Goal: Task Accomplishment & Management: Complete application form

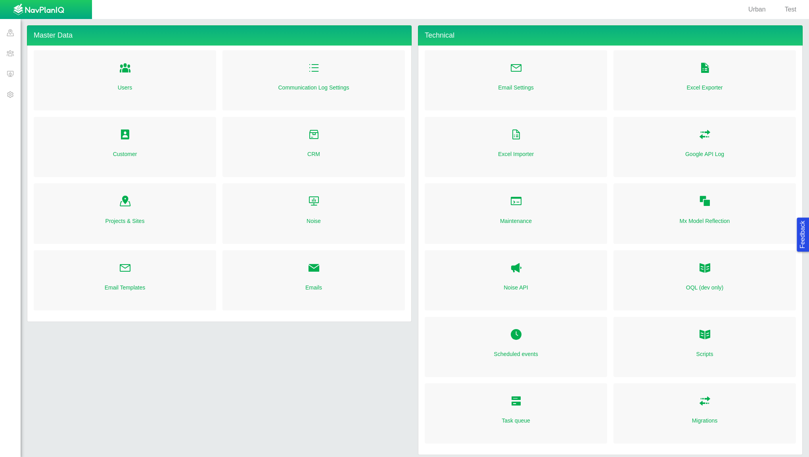
click at [14, 56] on span at bounding box center [10, 53] width 21 height 21
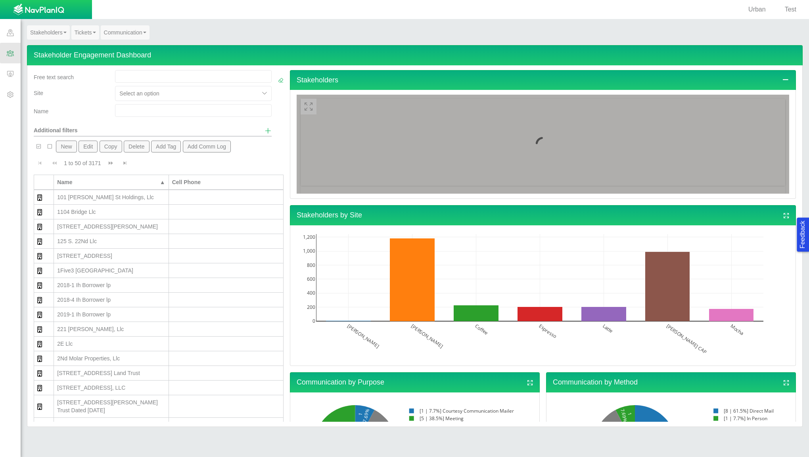
click at [59, 36] on link "Stakeholders" at bounding box center [48, 32] width 43 height 14
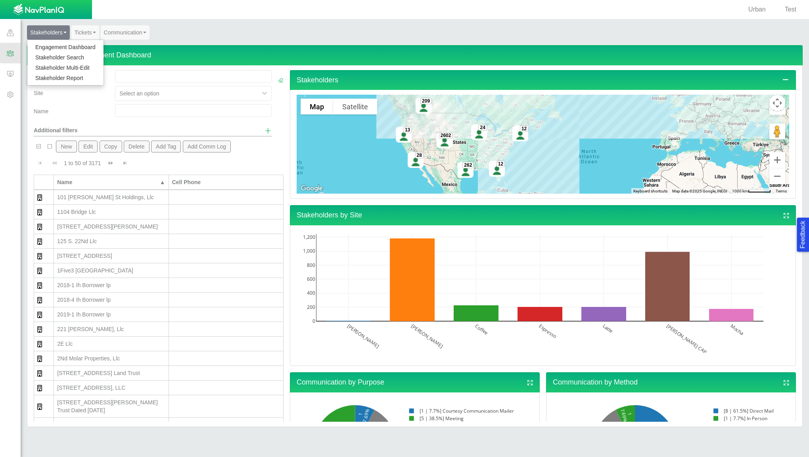
click at [70, 151] on button "New" at bounding box center [66, 147] width 21 height 12
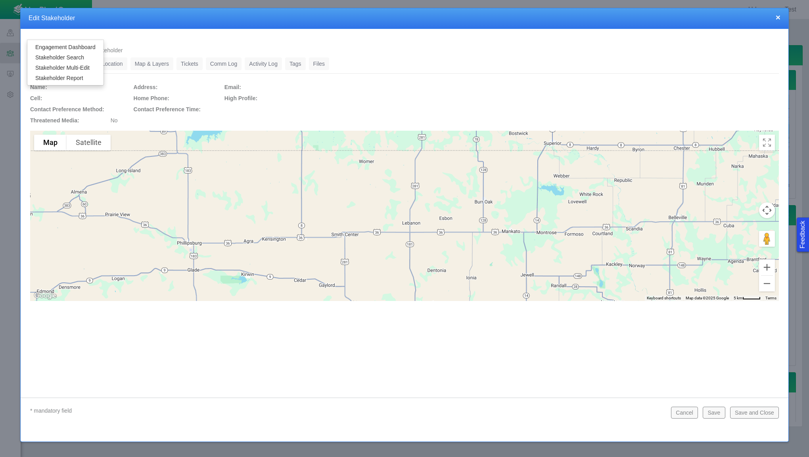
click at [500, 66] on ul "Summary 0 General 0 Location 0 Map & Layers 0 Tickets 0 Comm Log 0 Activity Log…" at bounding box center [404, 65] width 748 height 16
click at [79, 66] on link "General" at bounding box center [80, 63] width 29 height 13
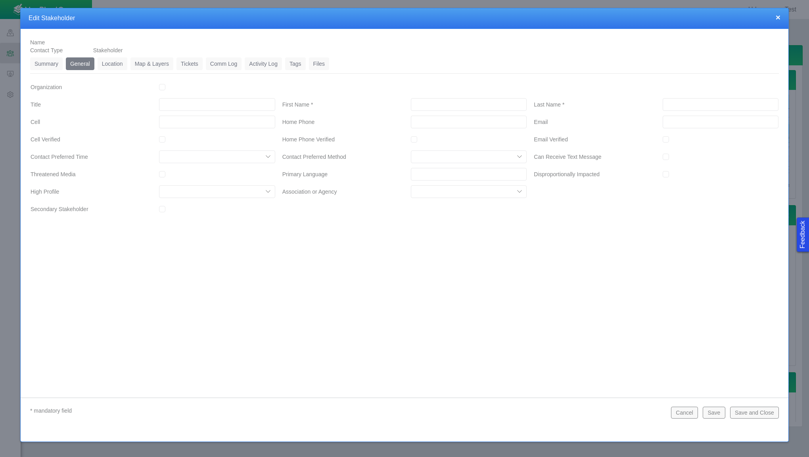
click at [46, 63] on link "Summary" at bounding box center [46, 63] width 33 height 13
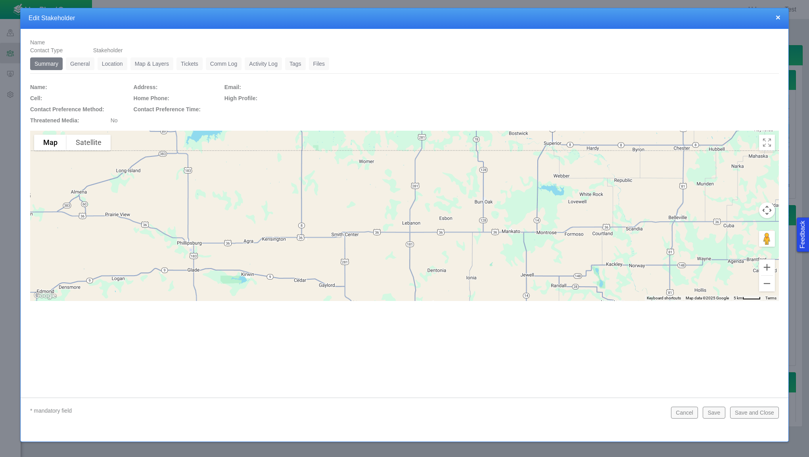
click at [119, 61] on link "Location" at bounding box center [113, 63] width 30 height 13
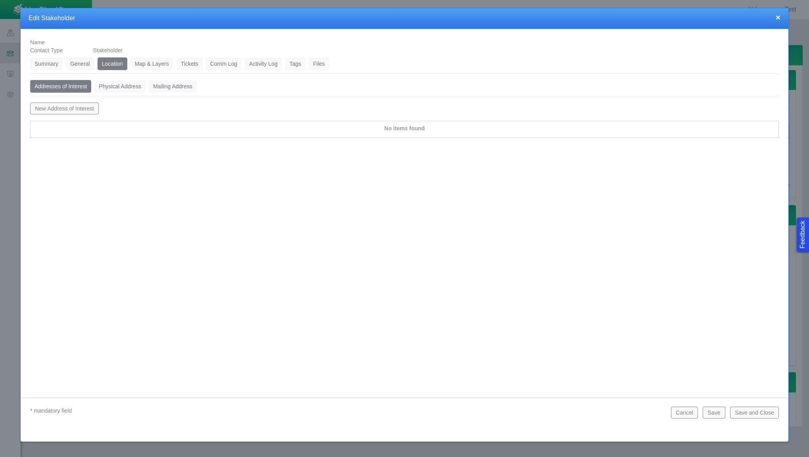
click at [145, 64] on link "Map & Layers" at bounding box center [151, 63] width 43 height 13
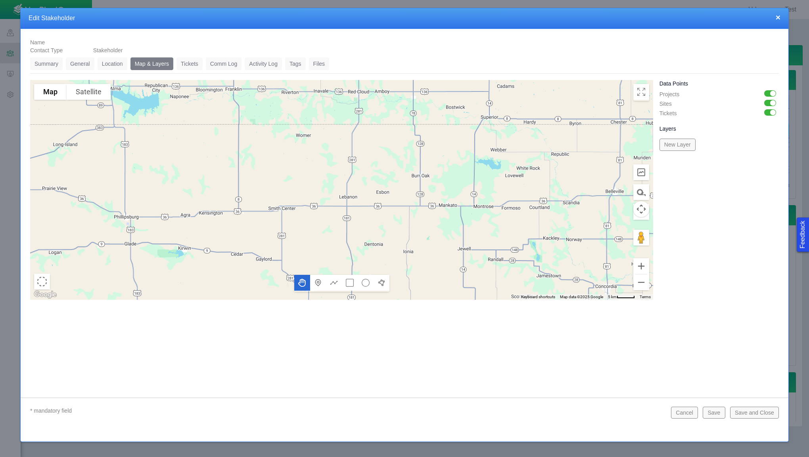
click at [191, 64] on link "Tickets" at bounding box center [189, 63] width 26 height 13
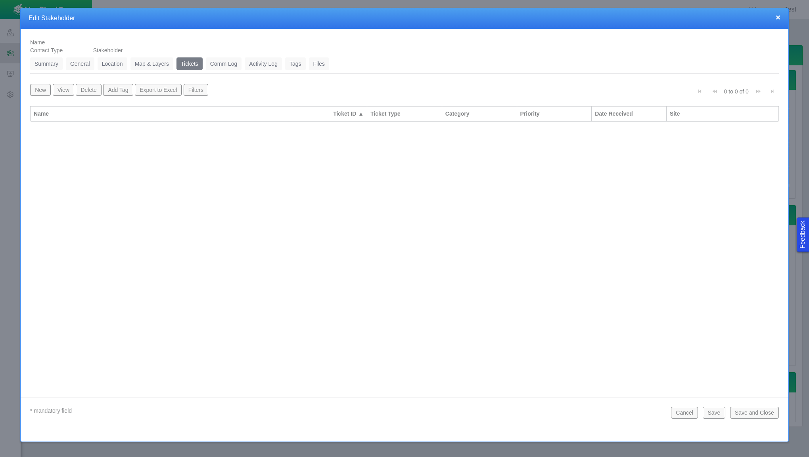
click at [226, 65] on link "Comm Log" at bounding box center [224, 63] width 36 height 13
click at [269, 65] on link "Activity Log" at bounding box center [263, 63] width 37 height 13
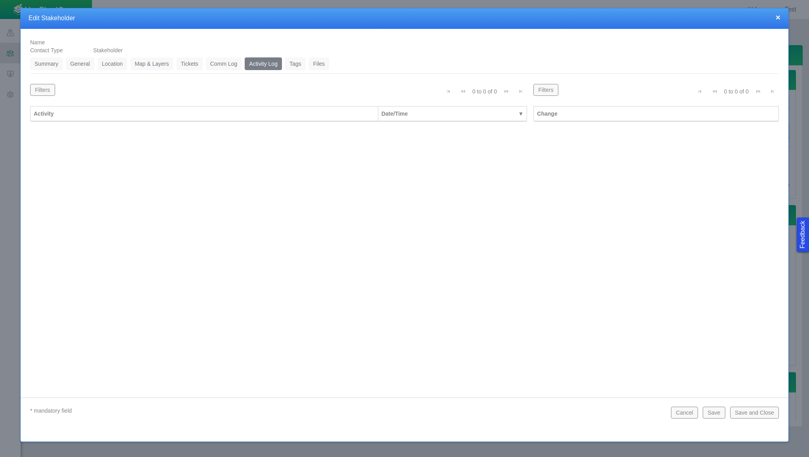
click at [298, 66] on link "Tags" at bounding box center [295, 63] width 21 height 13
click at [320, 62] on link "Files" at bounding box center [319, 63] width 21 height 13
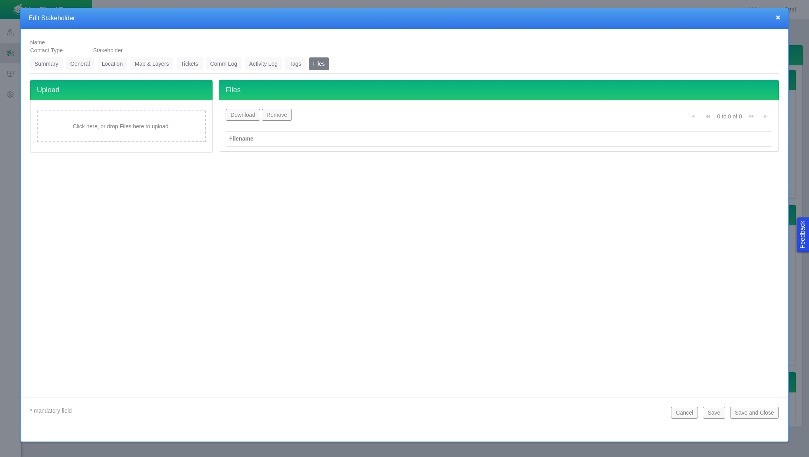
click at [79, 62] on link "General" at bounding box center [80, 63] width 29 height 13
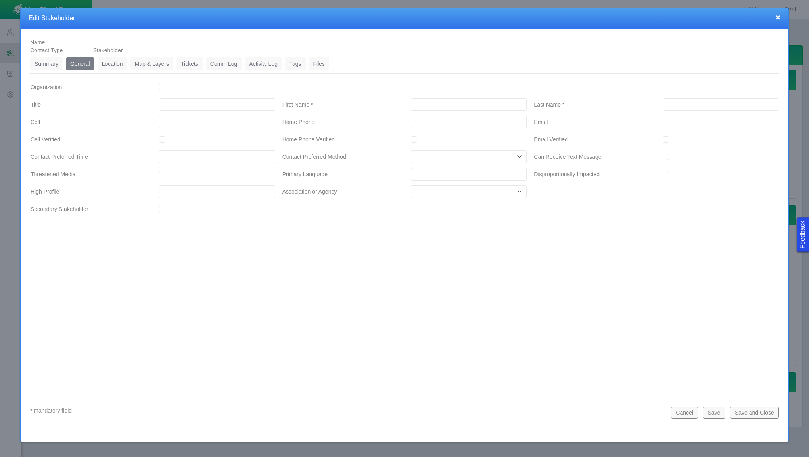
click at [38, 65] on link "Summary" at bounding box center [46, 63] width 33 height 13
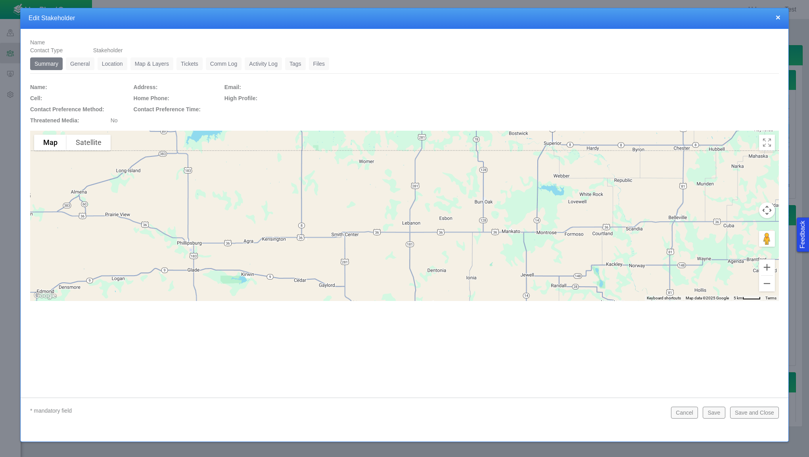
click at [690, 414] on button "Cancel" at bounding box center [684, 413] width 27 height 12
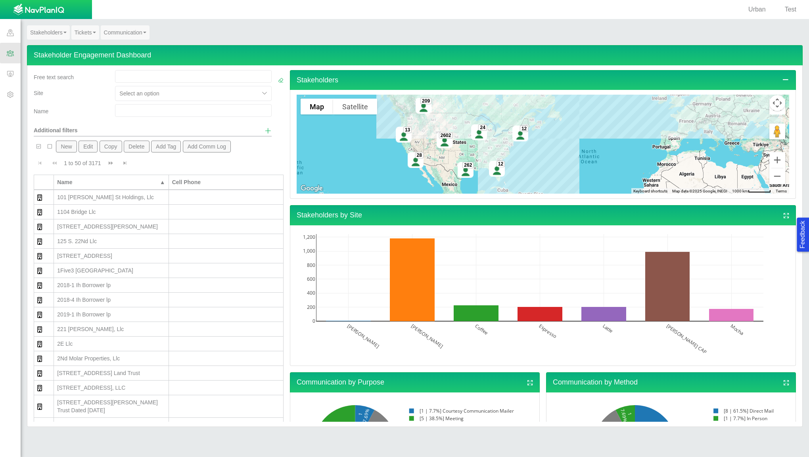
click at [88, 29] on link "Tickets" at bounding box center [85, 32] width 28 height 14
click at [98, 46] on link "Ticket Dashboard" at bounding box center [103, 47] width 63 height 10
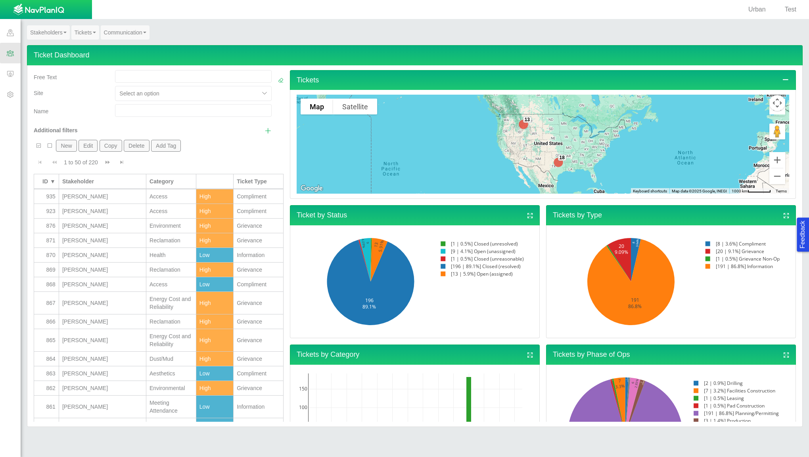
click at [71, 143] on button "New" at bounding box center [66, 146] width 21 height 12
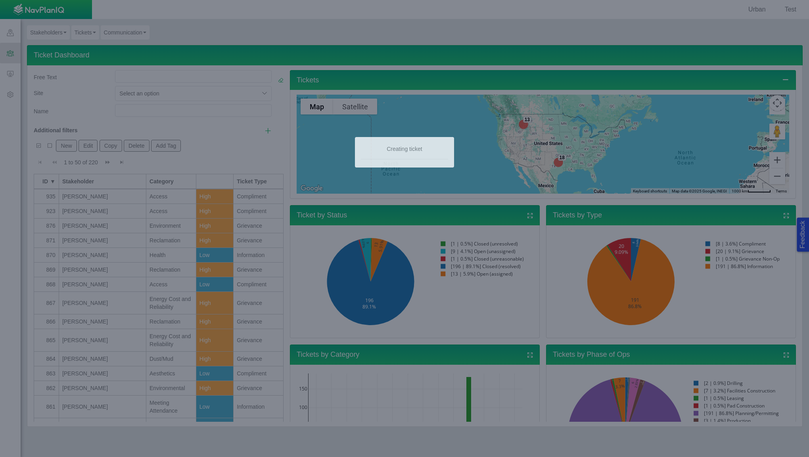
type input "0"
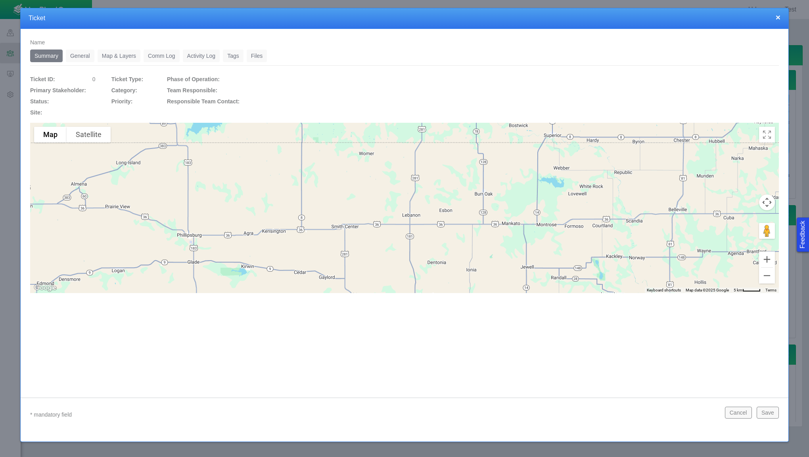
click at [76, 52] on link "General" at bounding box center [80, 56] width 29 height 13
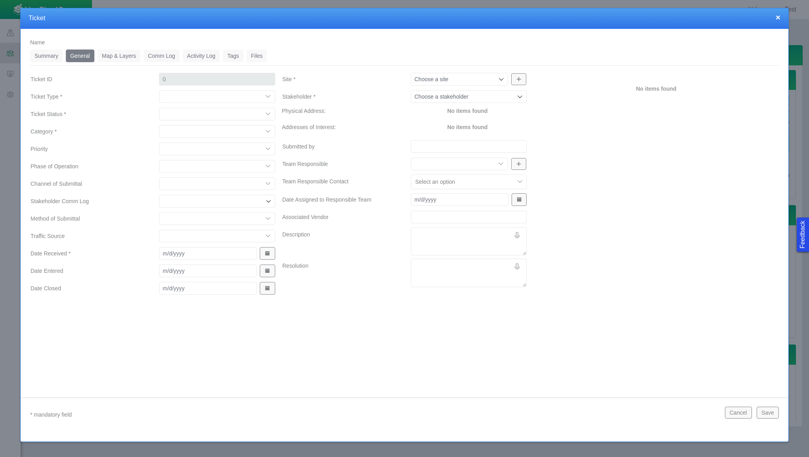
click at [496, 80] on input "Site *" at bounding box center [455, 79] width 82 height 8
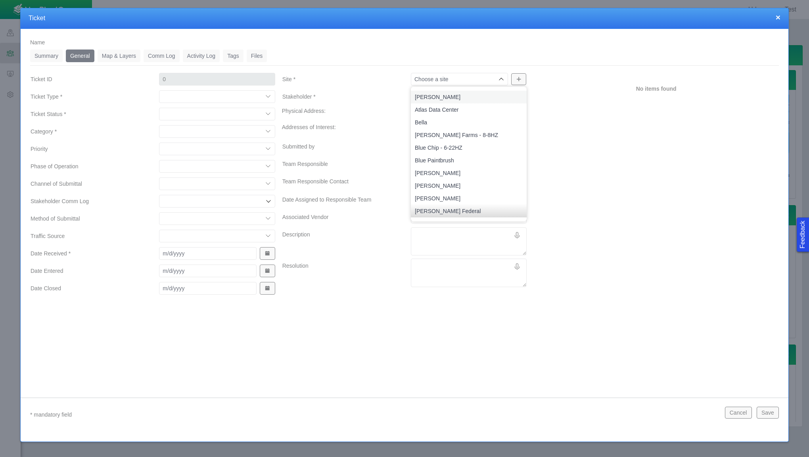
click at [491, 98] on span "[PERSON_NAME]" at bounding box center [469, 97] width 108 height 8
type input "[PERSON_NAME]"
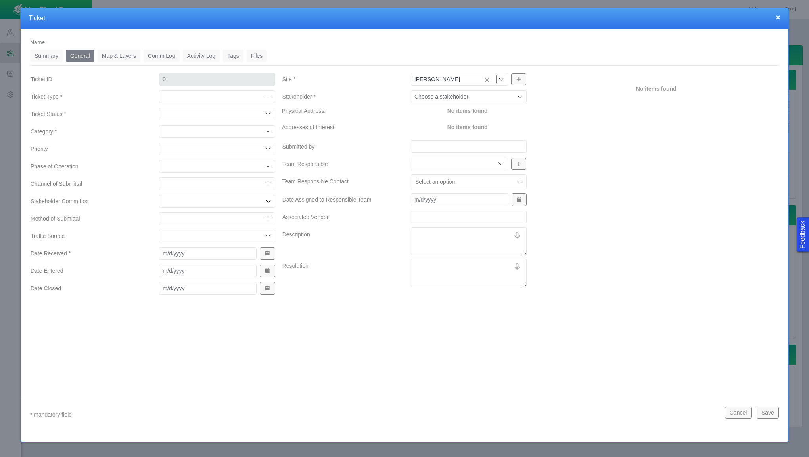
click at [490, 98] on input "Stakeholder *" at bounding box center [464, 97] width 101 height 8
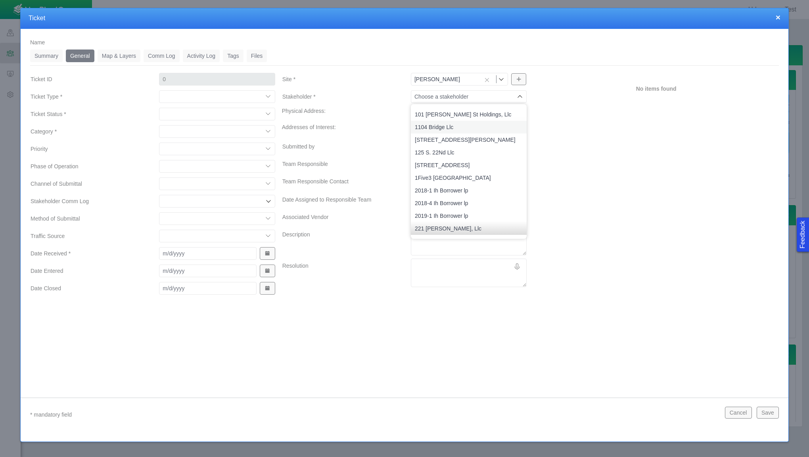
click at [482, 124] on span "1104 Bridge Llc" at bounding box center [469, 127] width 108 height 8
type input "1104 Bridge Llc"
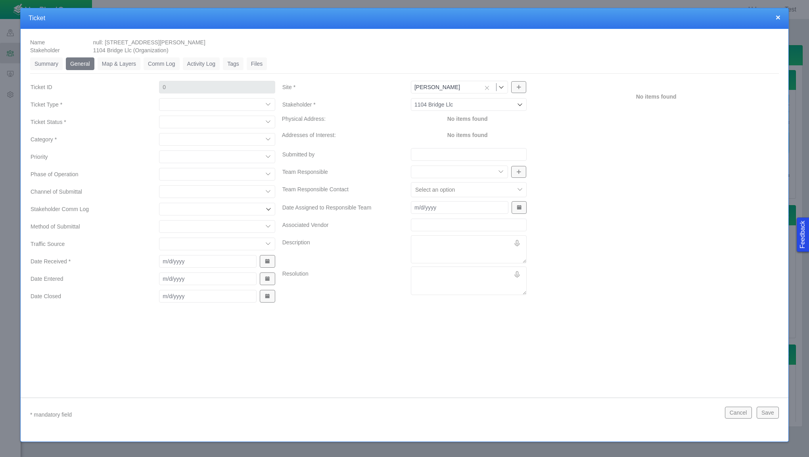
type input "1216"
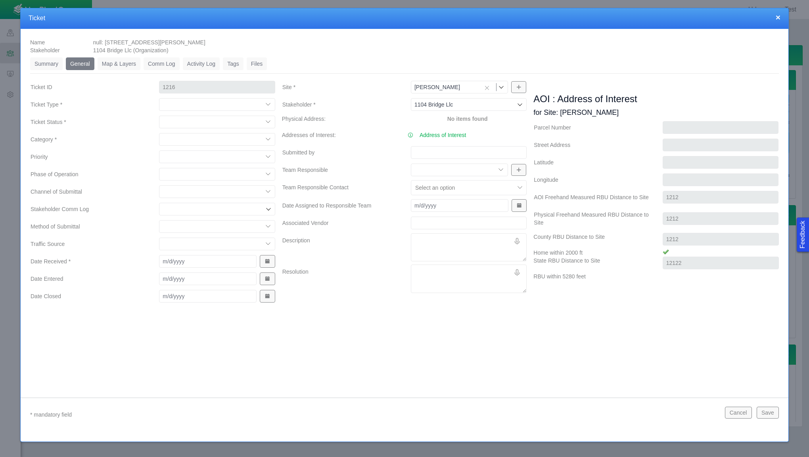
click at [487, 118] on label "No items found" at bounding box center [467, 119] width 40 height 8
click at [452, 136] on link "Address of Interest" at bounding box center [442, 135] width 47 height 8
click at [441, 136] on link "Address of Interest" at bounding box center [442, 135] width 47 height 8
click at [489, 86] on icon "Clear selection" at bounding box center [487, 88] width 6 height 6
click at [500, 87] on icon at bounding box center [501, 87] width 5 height 3
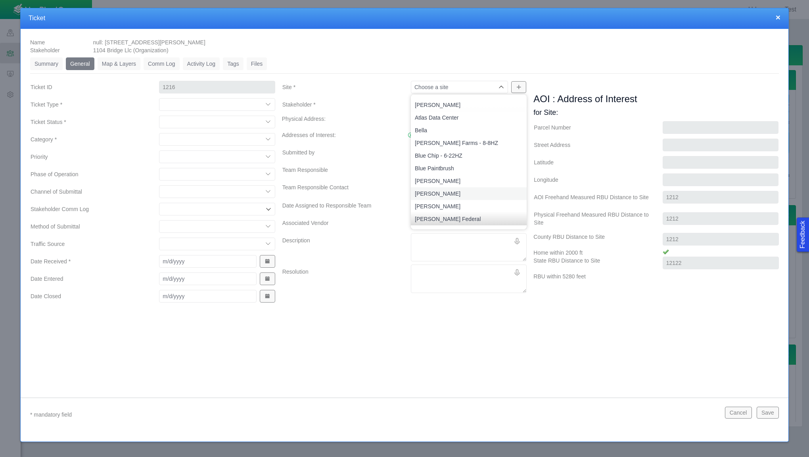
click at [452, 191] on span "[PERSON_NAME]" at bounding box center [469, 194] width 108 height 8
type input "[PERSON_NAME]"
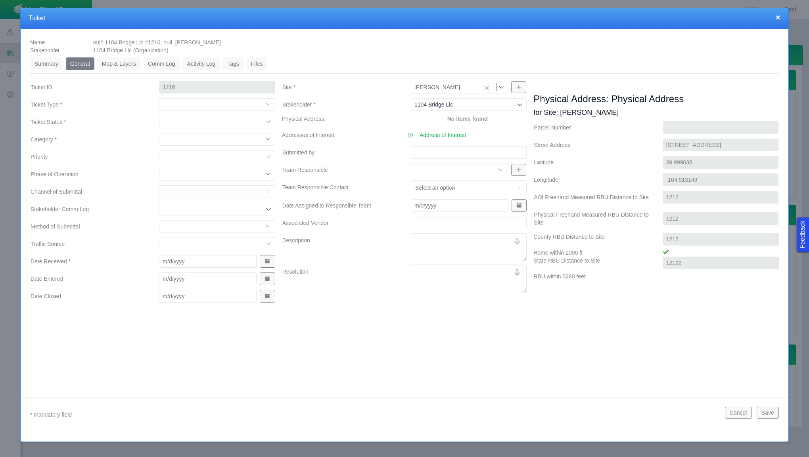
type input "[STREET_ADDRESS]"
type input "39.999038"
type input "-104.913149"
